Goal: Use online tool/utility: Utilize a website feature to perform a specific function

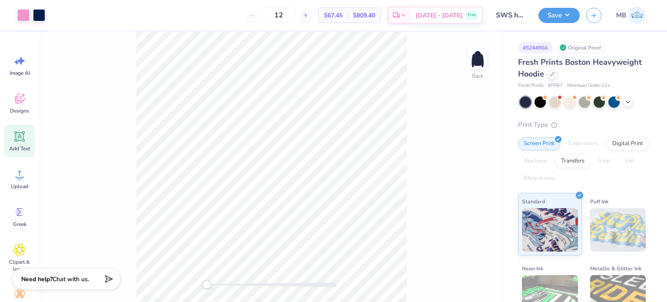
click at [23, 139] on icon at bounding box center [19, 136] width 10 height 10
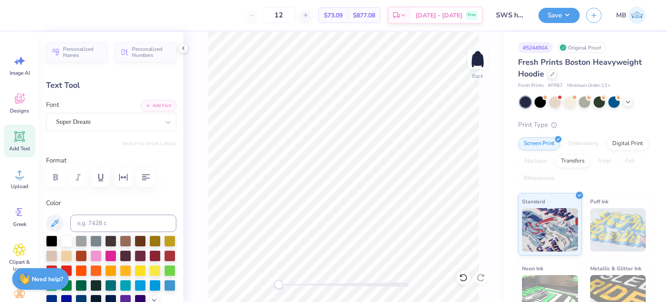
scroll to position [7, 1]
type textarea "TM"
click at [70, 118] on div "Super Dream" at bounding box center [107, 121] width 105 height 13
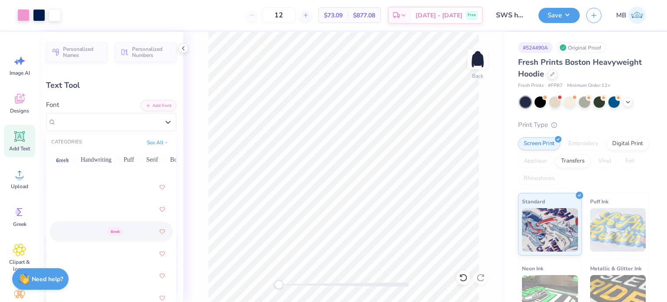
scroll to position [422, 0]
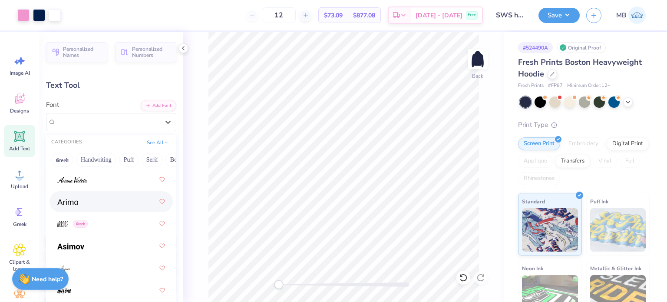
click at [75, 206] on span at bounding box center [67, 201] width 21 height 9
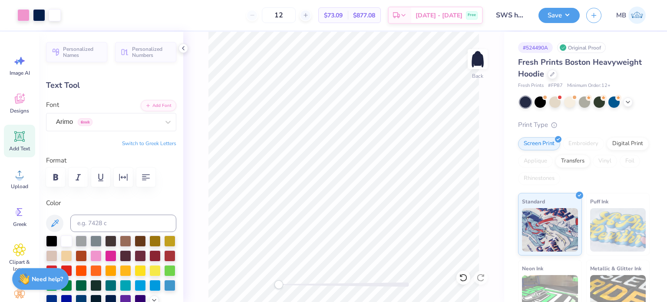
type input "3.90"
type input "2.00"
type input "5.75"
click at [113, 221] on input at bounding box center [123, 223] width 106 height 17
type input "223"
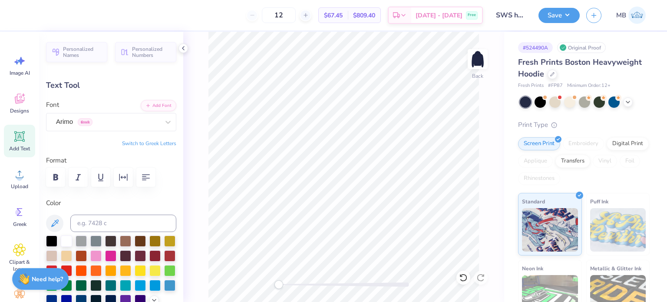
type input "1.64"
type input "0.84"
type input "2.00"
click at [119, 226] on input at bounding box center [123, 223] width 106 height 17
type input "2768"
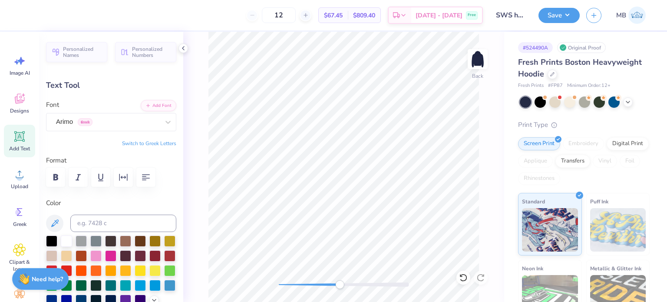
drag, startPoint x: 320, startPoint y: 281, endPoint x: 344, endPoint y: 280, distance: 24.4
click at [344, 280] on div "Accessibility label" at bounding box center [339, 284] width 9 height 9
type input "0.21"
type input "0.11"
type input "5.56"
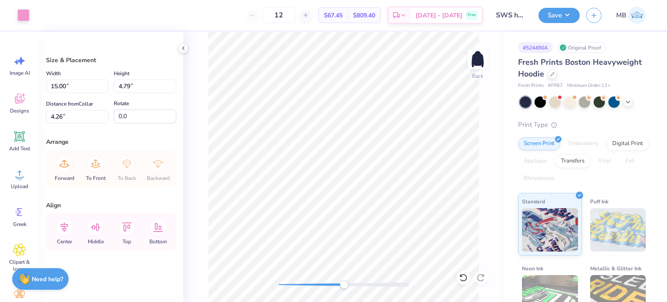
click at [559, 23] on div "Save MB" at bounding box center [603, 15] width 129 height 30
click at [560, 18] on button "Save" at bounding box center [559, 15] width 41 height 15
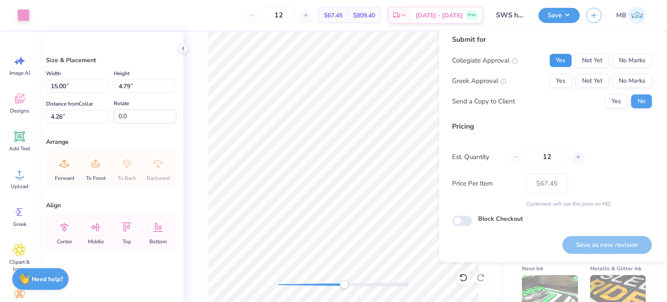
click at [561, 62] on button "Yes" at bounding box center [560, 60] width 23 height 14
click at [626, 80] on button "No Marks" at bounding box center [632, 81] width 40 height 14
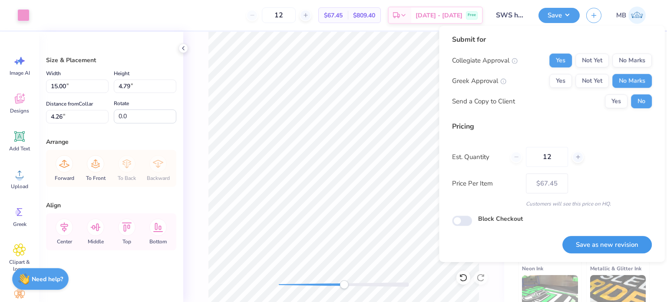
click at [590, 241] on button "Save as new revision" at bounding box center [607, 245] width 89 height 18
type input "$67.45"
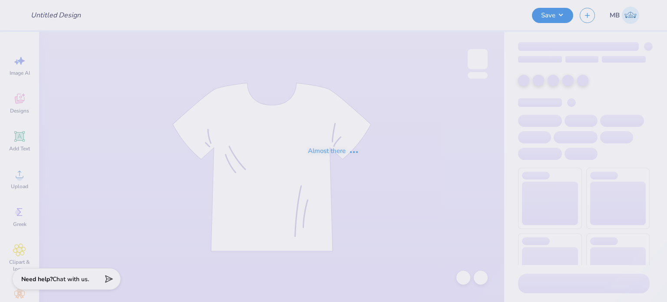
type input "[PERSON_NAME] : [GEOGRAPHIC_DATA]"
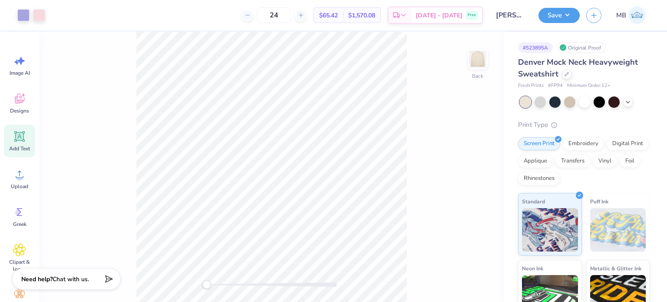
click at [17, 136] on icon at bounding box center [20, 136] width 8 height 8
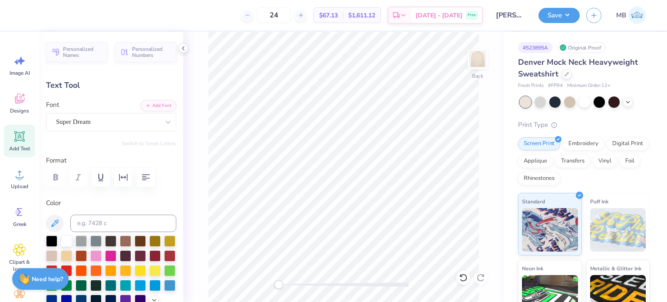
scroll to position [7, 1]
type textarea "®"
click at [83, 130] on div "Super Dream" at bounding box center [111, 122] width 130 height 18
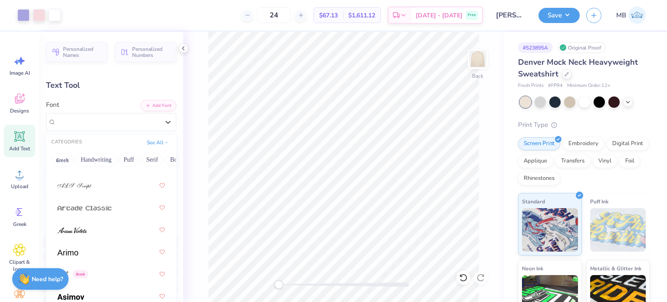
scroll to position [391, 0]
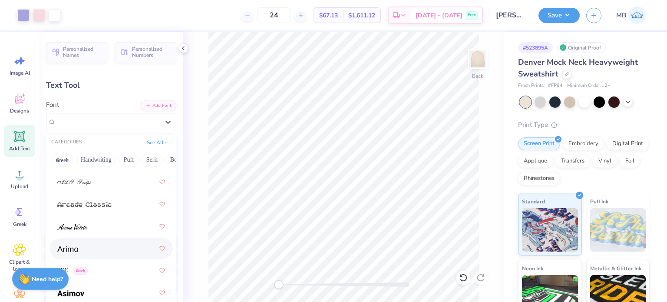
click at [77, 246] on img at bounding box center [67, 249] width 21 height 6
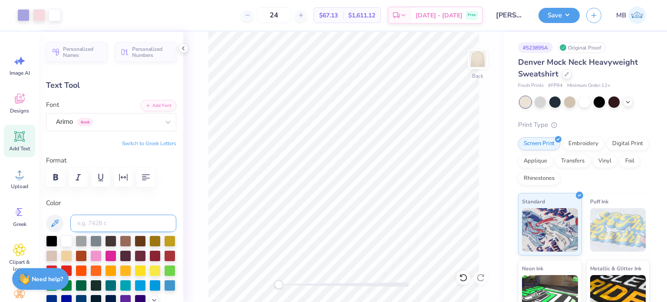
click at [104, 219] on input at bounding box center [123, 223] width 106 height 17
type input "2705"
click at [309, 283] on div "Accessibility label" at bounding box center [308, 284] width 9 height 9
type input "1.70"
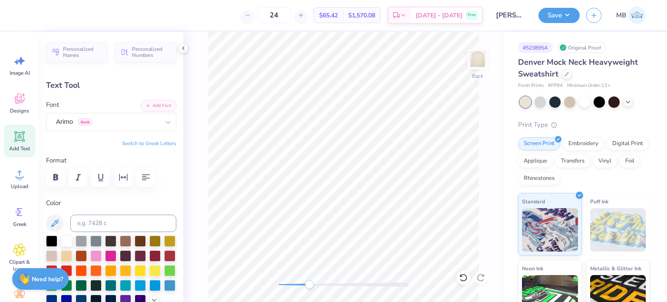
type input "0.21"
type input "0.60"
type input "0.0"
type input "2.22"
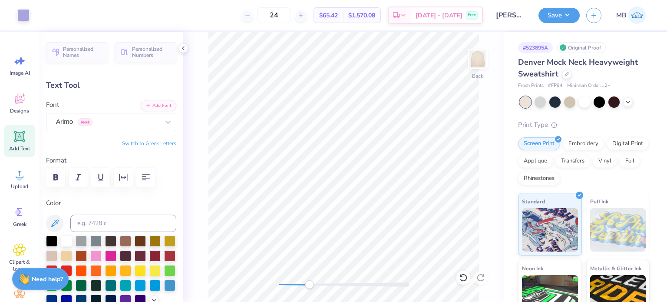
type input "14.7"
type input "0.17"
type input "0.0"
click at [551, 19] on button "Save" at bounding box center [559, 14] width 41 height 15
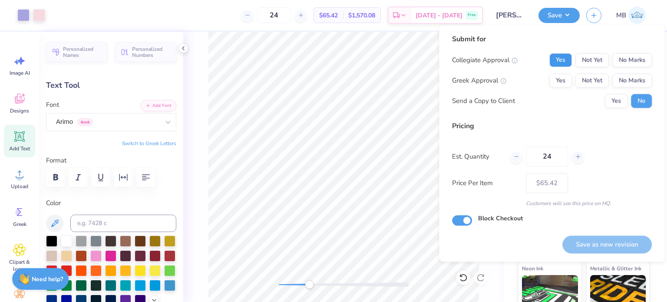
click at [563, 56] on button "Yes" at bounding box center [560, 60] width 23 height 14
click at [630, 77] on button "No Marks" at bounding box center [632, 80] width 40 height 14
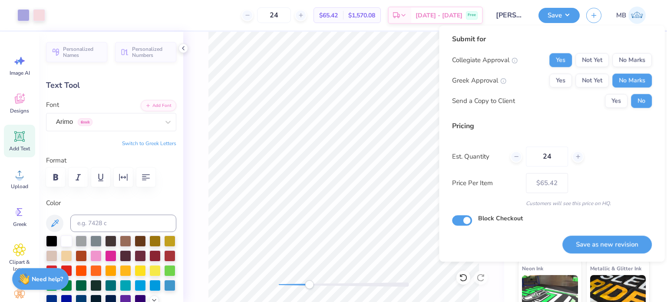
click at [573, 77] on div "Yes Not Yet No Marks" at bounding box center [600, 80] width 103 height 14
click at [568, 80] on button "Yes" at bounding box center [560, 80] width 23 height 14
click at [621, 244] on button "Save as new revision" at bounding box center [607, 244] width 89 height 18
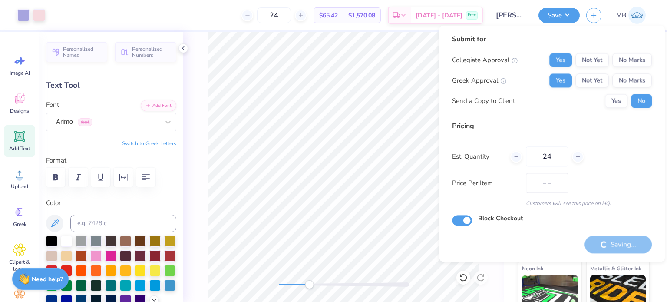
type input "$65.42"
